Goal: Task Accomplishment & Management: Complete application form

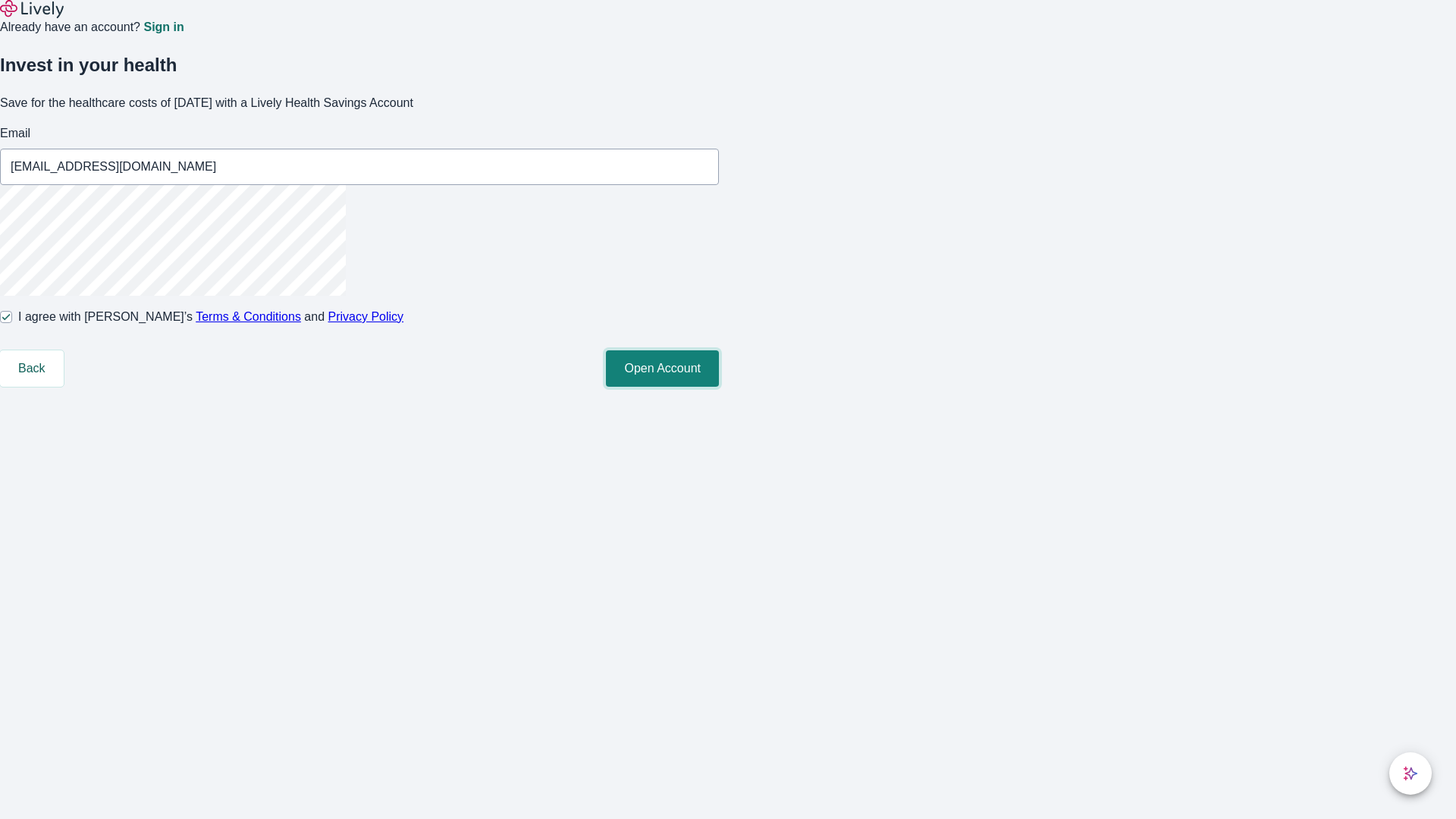
click at [719, 387] on button "Open Account" at bounding box center [662, 369] width 113 height 37
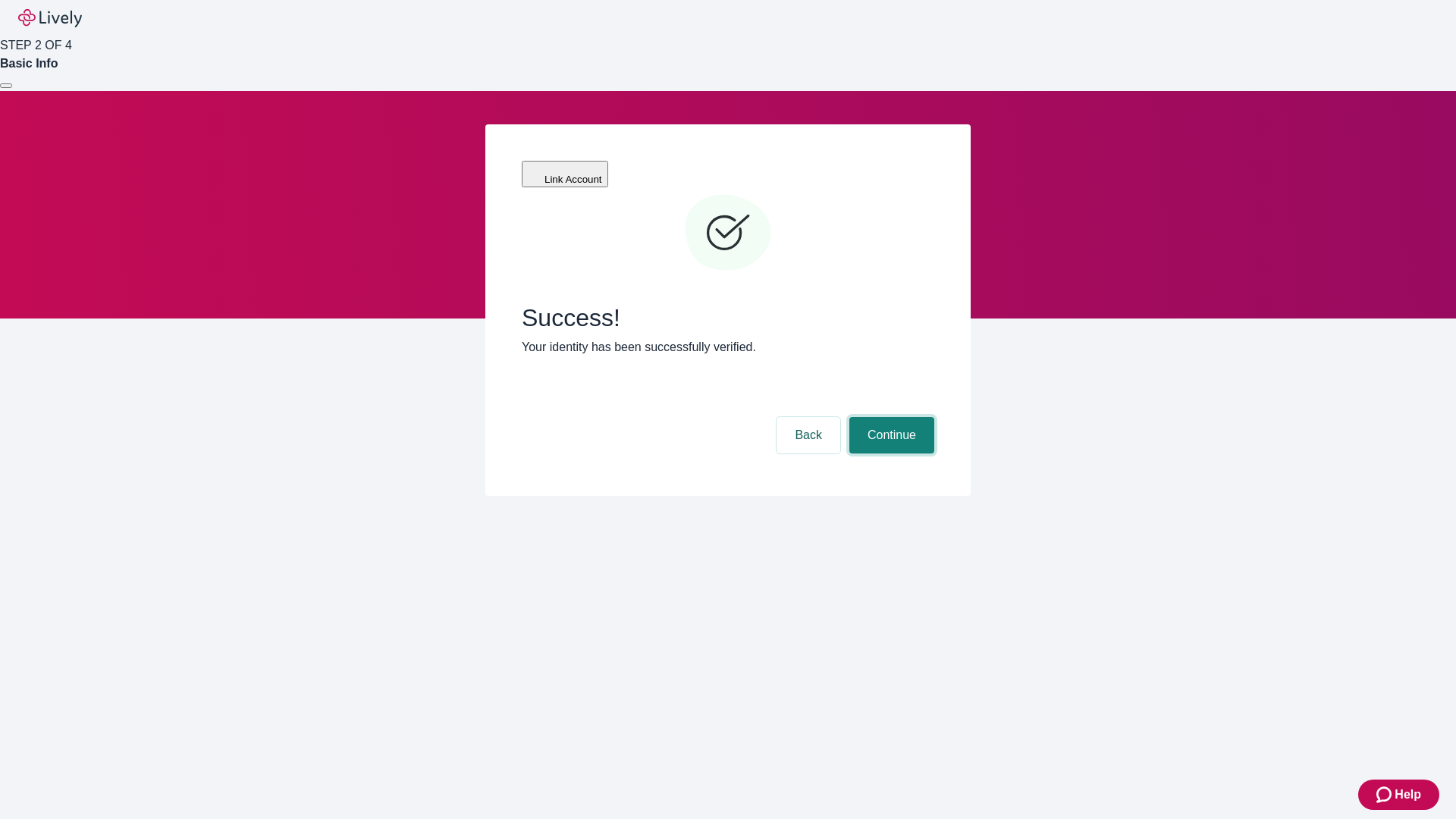
click at [890, 417] on button "Continue" at bounding box center [892, 435] width 85 height 37
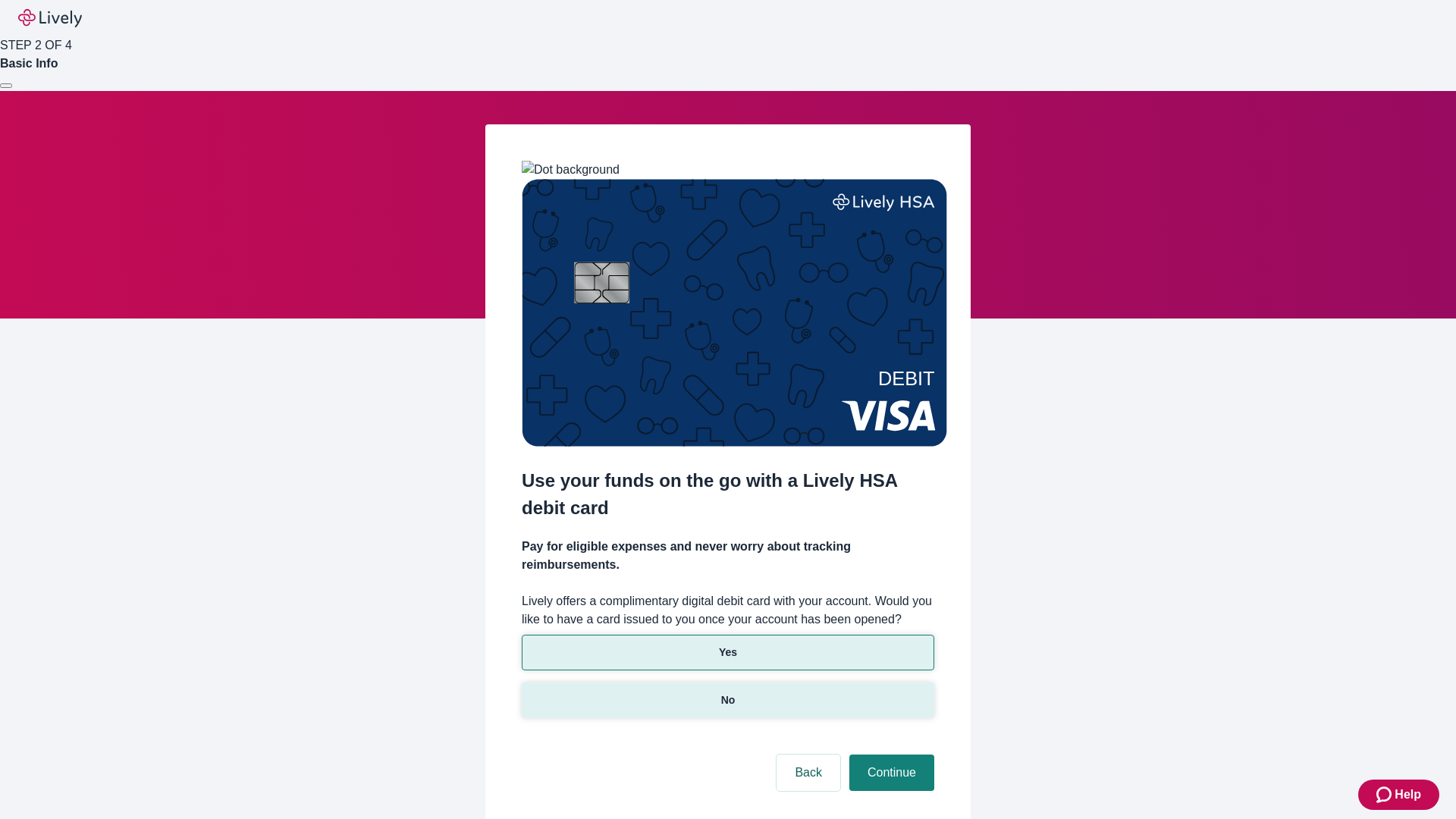
click at [728, 692] on p "No" at bounding box center [728, 700] width 14 height 16
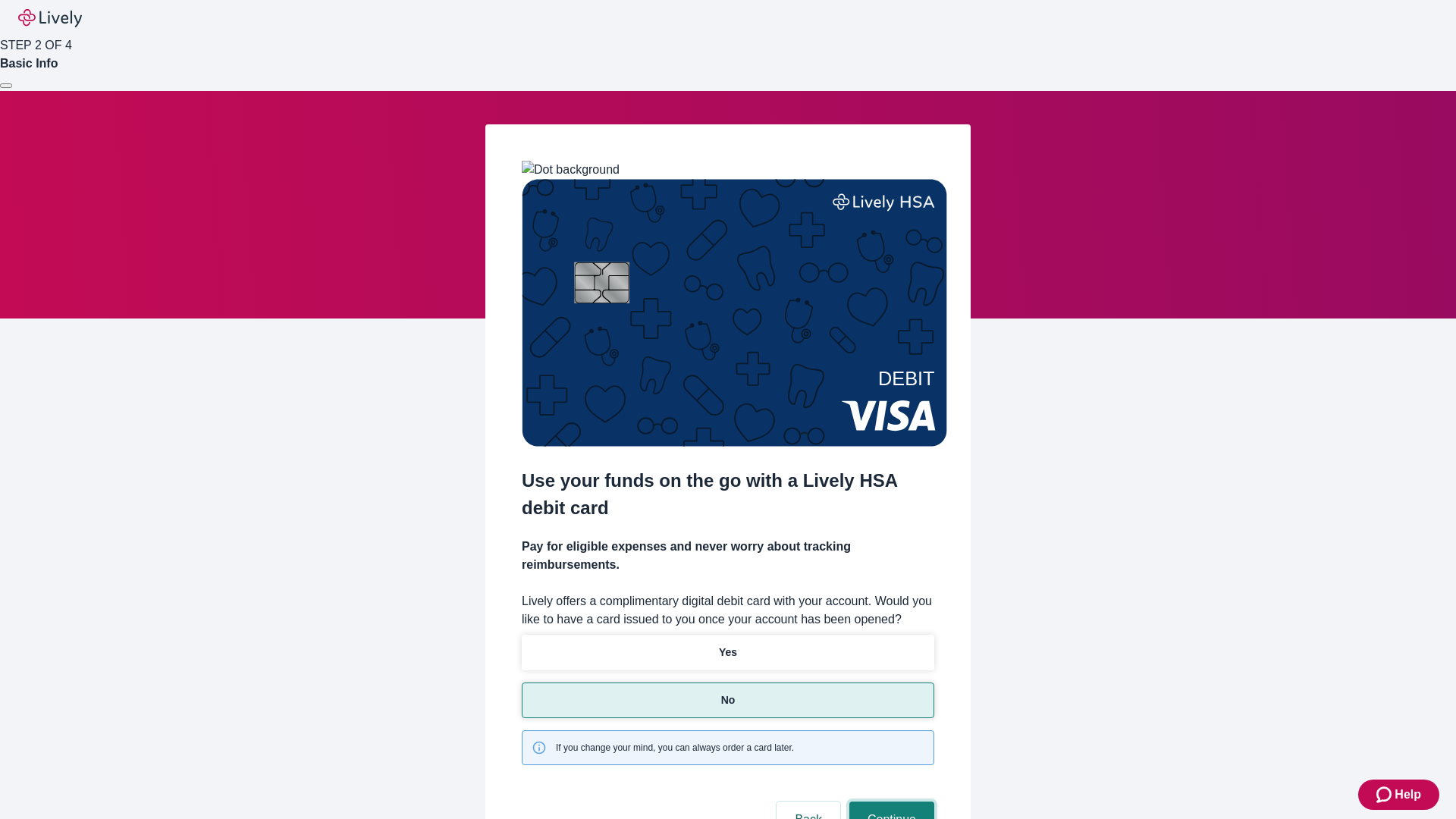
click at [890, 801] on button "Continue" at bounding box center [892, 820] width 85 height 37
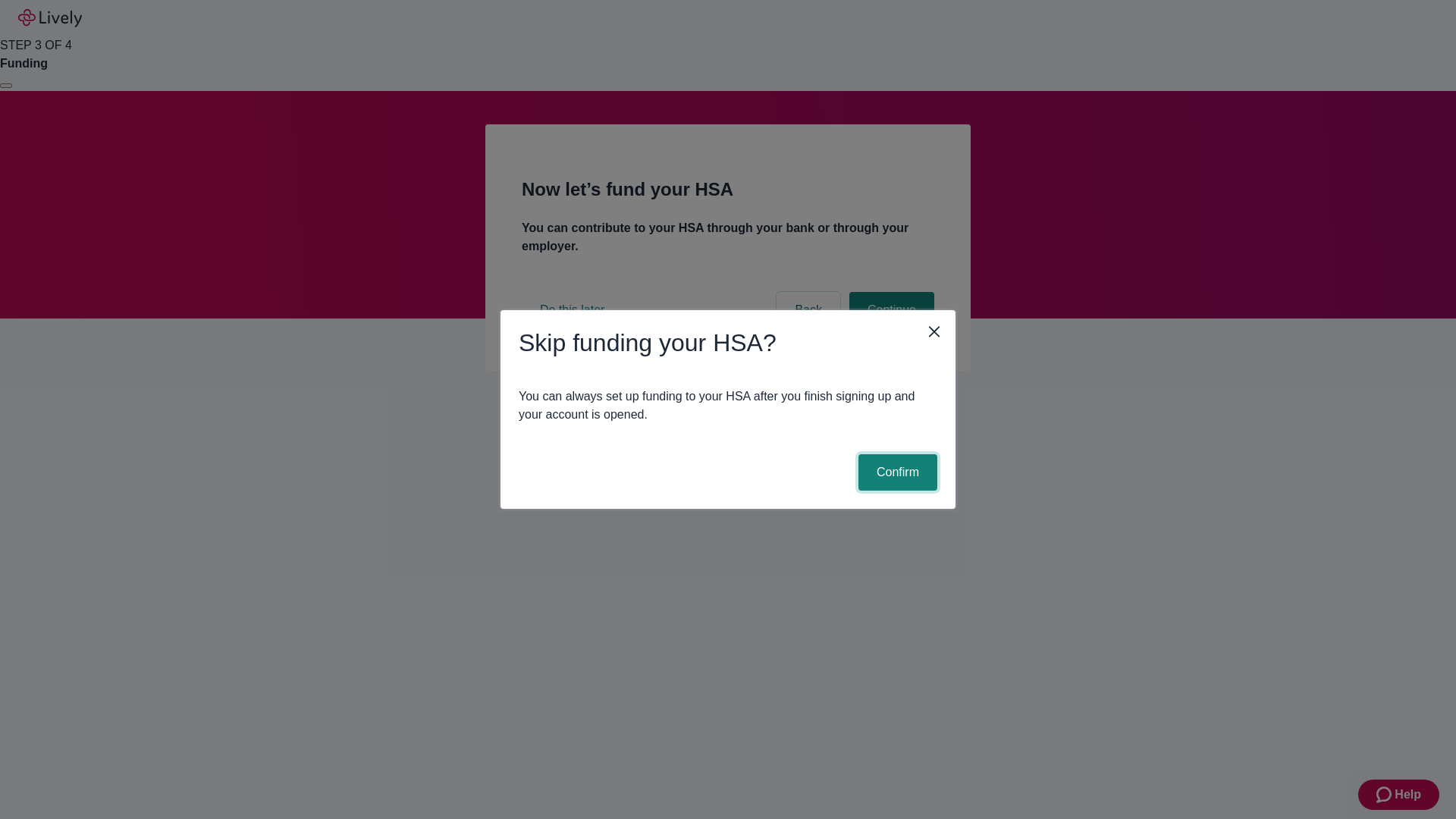
click at [896, 473] on button "Confirm" at bounding box center [898, 473] width 79 height 37
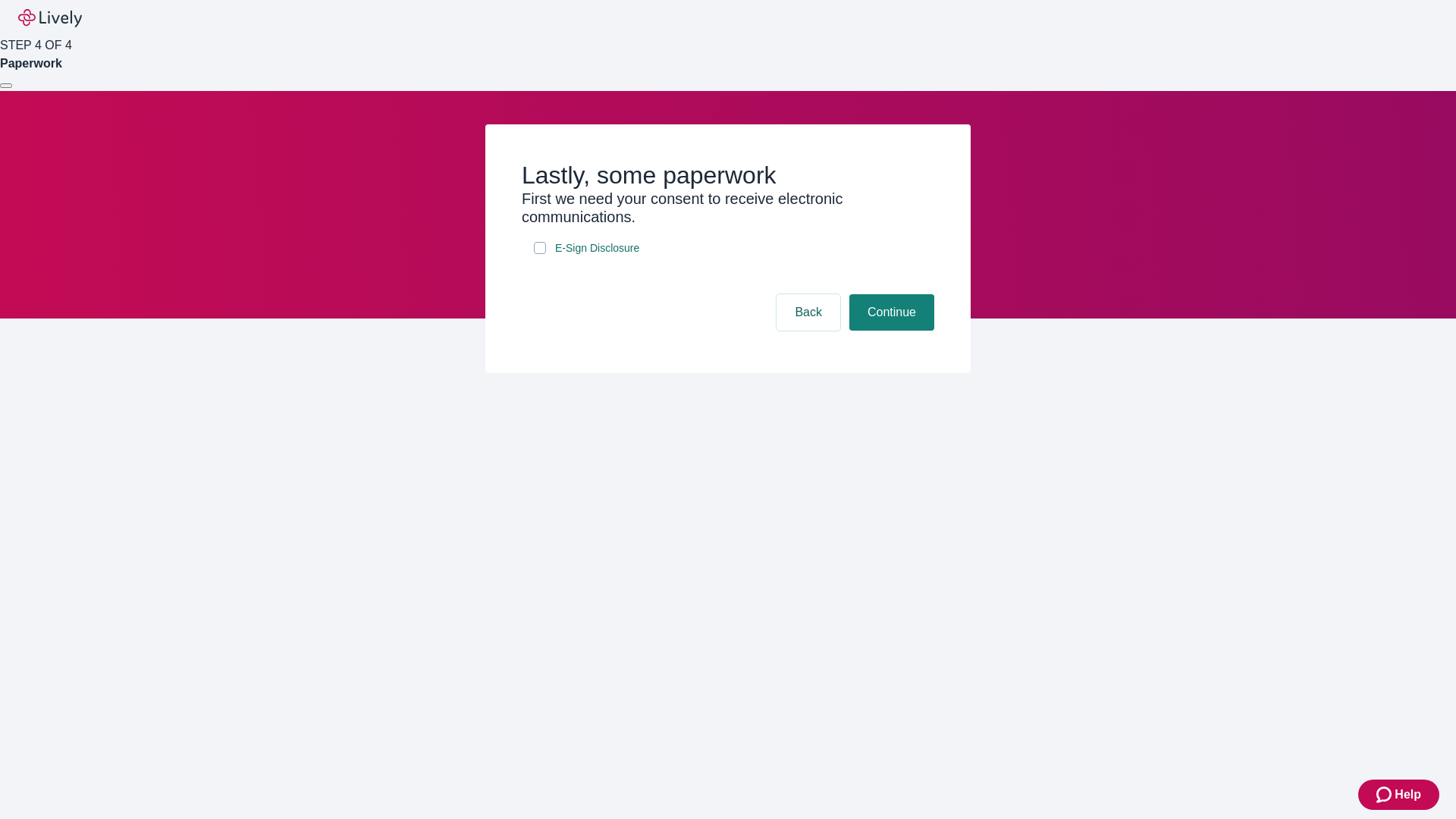
click at [540, 254] on input "E-Sign Disclosure" at bounding box center [540, 248] width 12 height 12
checkbox input "true"
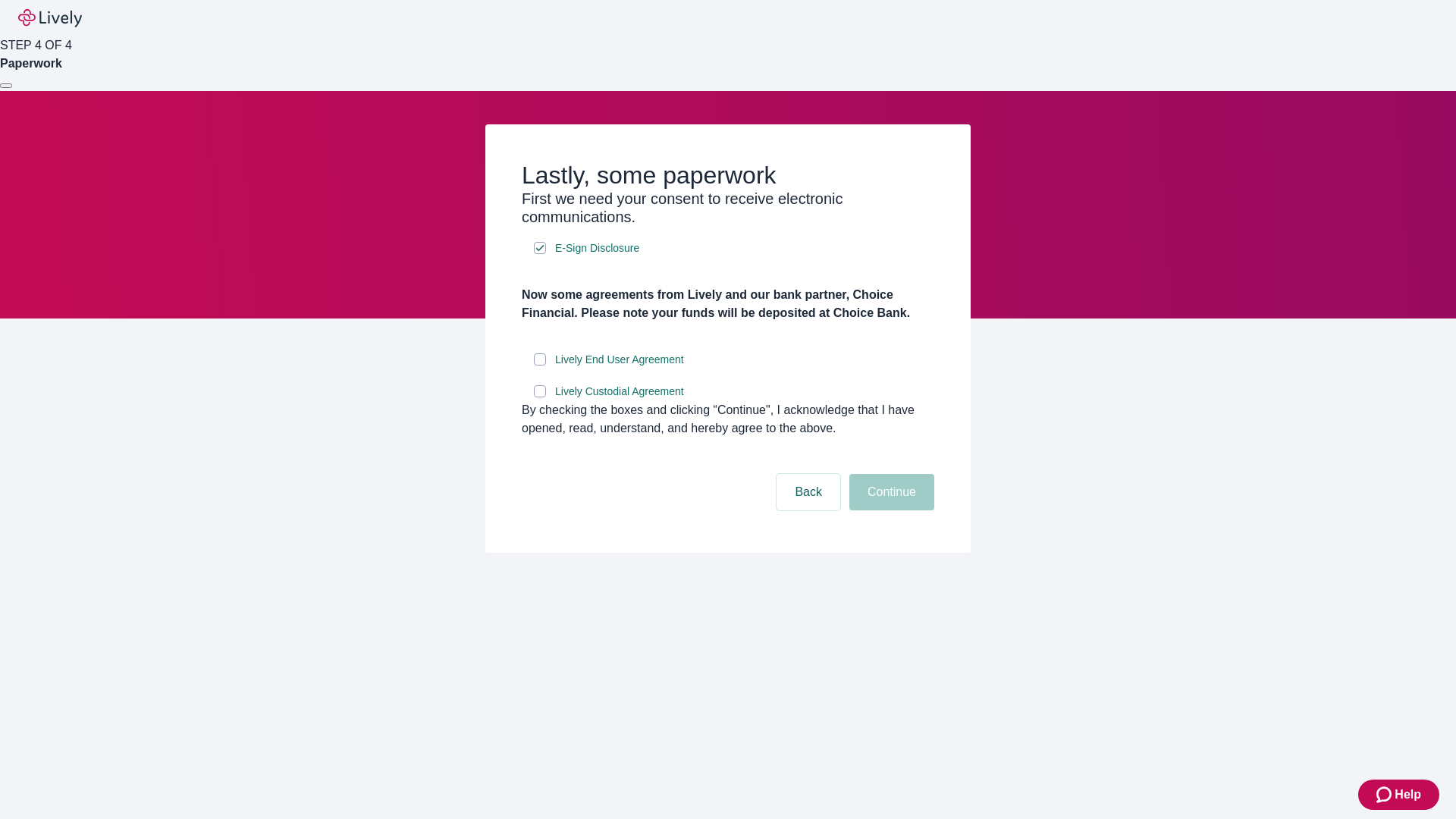
click at [540, 365] on input "Lively End User Agreement" at bounding box center [540, 359] width 12 height 12
checkbox input "true"
click at [540, 397] on input "Lively Custodial Agreement" at bounding box center [540, 391] width 12 height 12
checkbox input "true"
click at [890, 510] on button "Continue" at bounding box center [892, 492] width 85 height 37
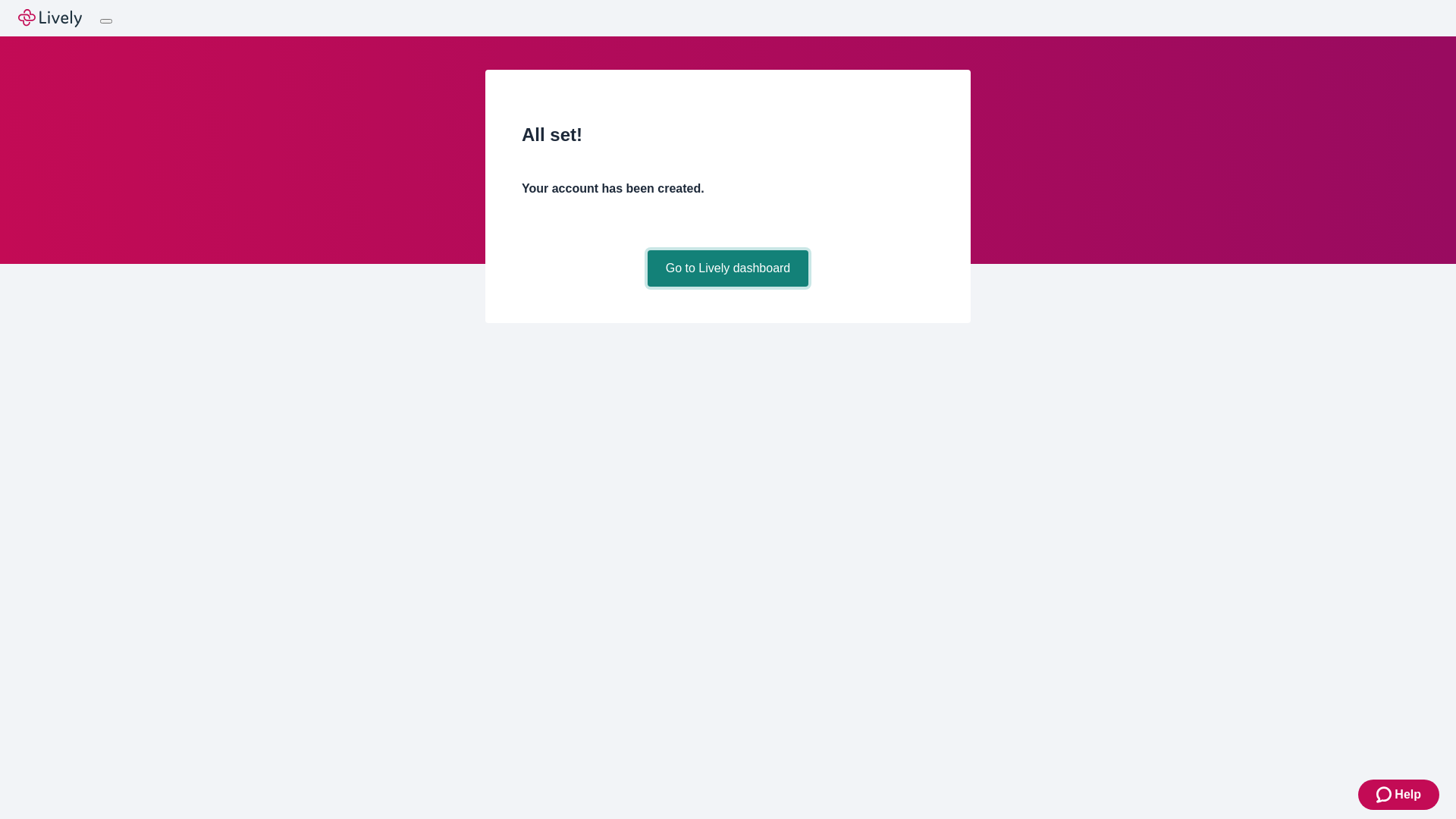
click at [728, 287] on link "Go to Lively dashboard" at bounding box center [728, 268] width 162 height 37
